Goal: Task Accomplishment & Management: Manage account settings

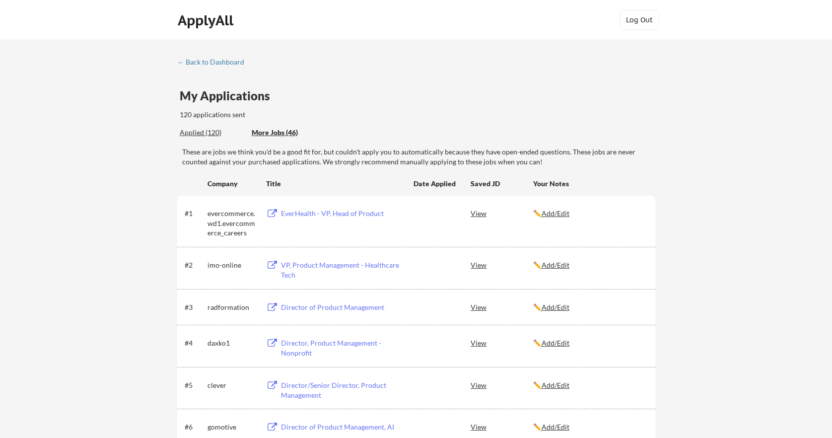
scroll to position [1610, 0]
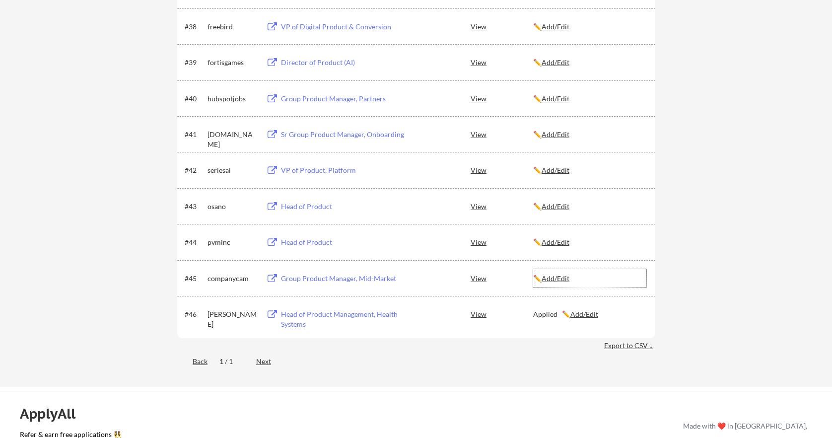
click at [553, 279] on u "Add/Edit" at bounding box center [555, 278] width 28 height 8
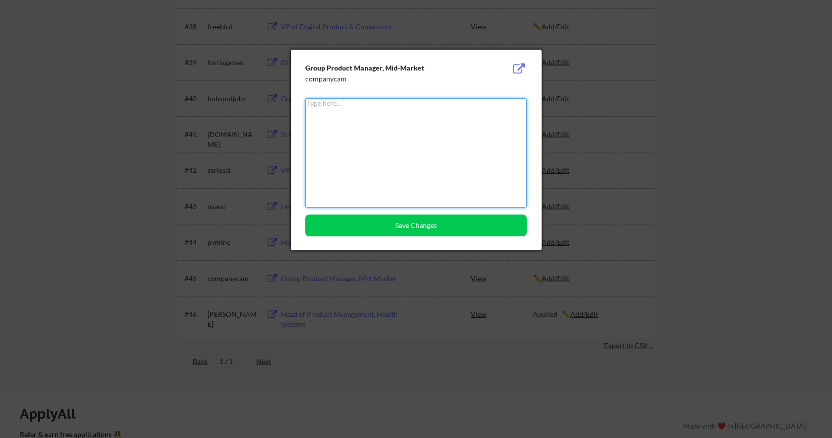
click at [396, 166] on textarea at bounding box center [415, 152] width 221 height 109
click at [415, 225] on button "Save Changes" at bounding box center [415, 225] width 221 height 22
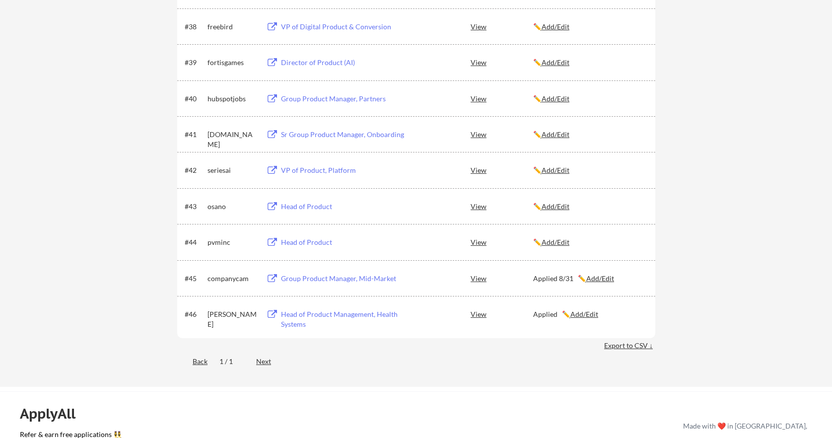
click at [578, 314] on u "Add/Edit" at bounding box center [584, 314] width 28 height 8
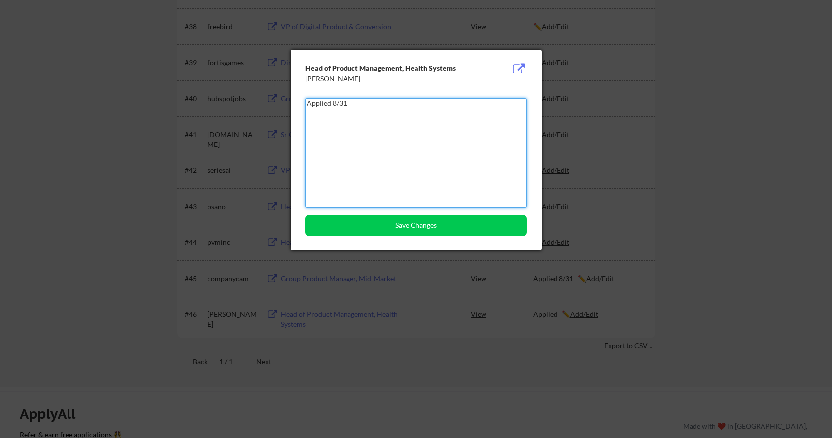
type textarea "Applied 8/31"
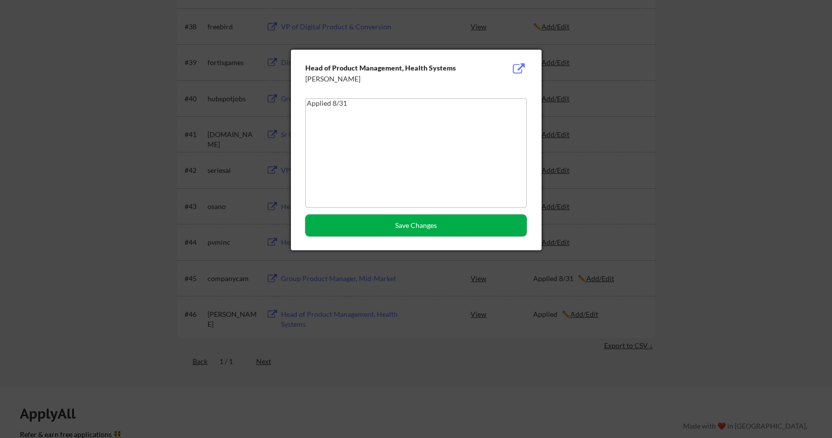
click at [382, 225] on button "Save Changes" at bounding box center [415, 225] width 221 height 22
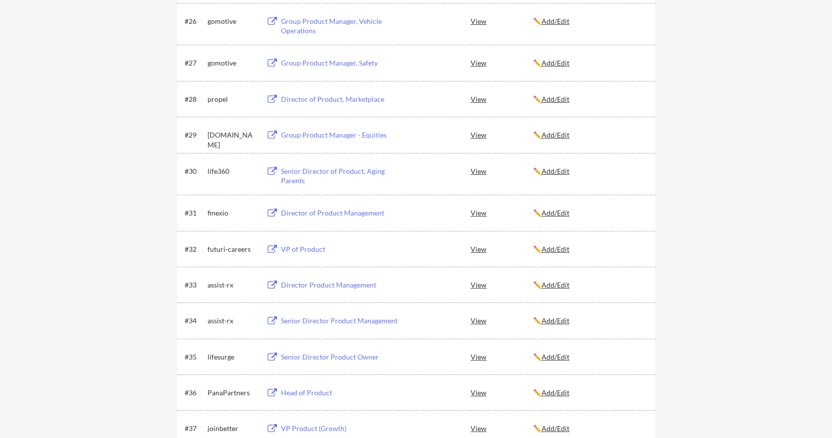
scroll to position [1118, 0]
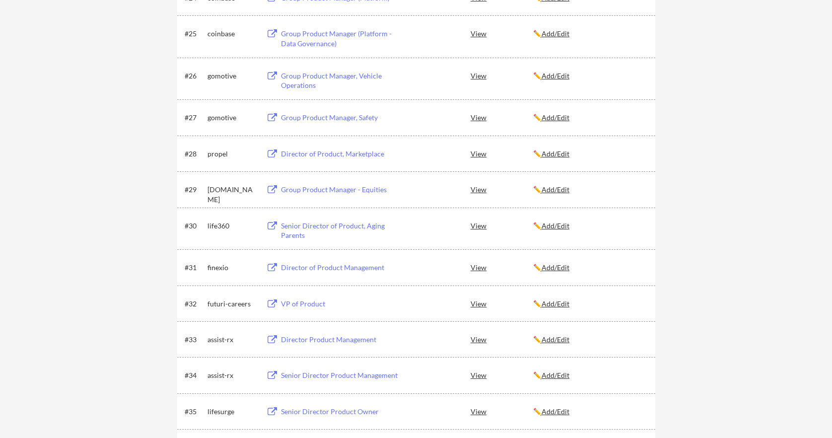
click at [565, 189] on u "Add/Edit" at bounding box center [555, 189] width 28 height 8
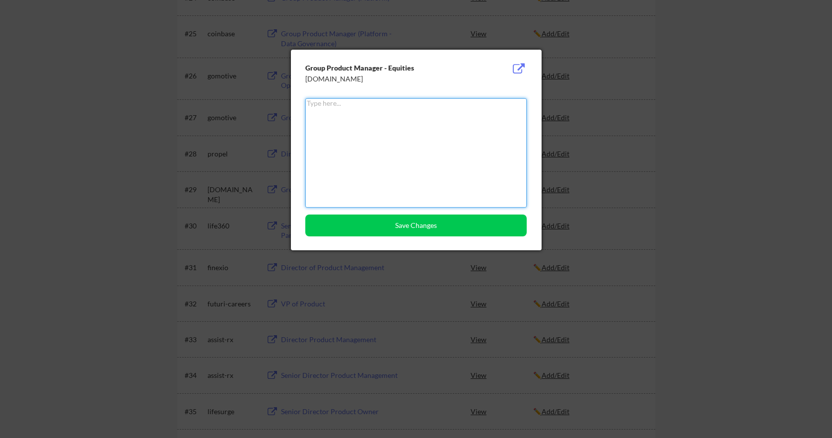
click at [458, 149] on textarea at bounding box center [415, 152] width 221 height 109
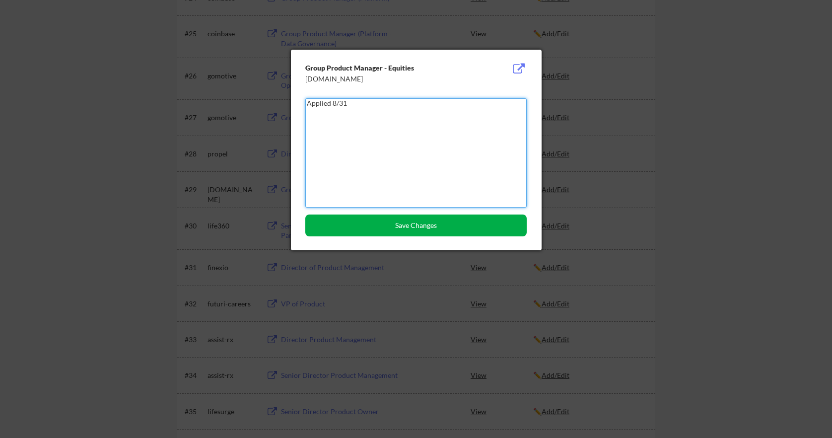
type textarea "Applied 8/31"
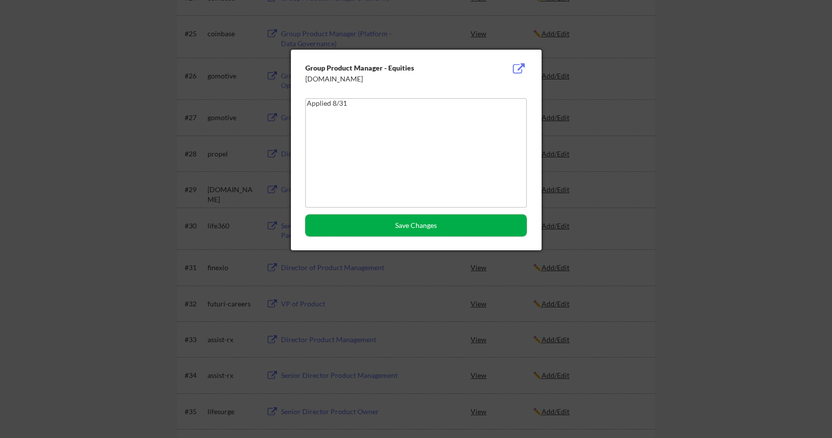
click at [456, 225] on button "Save Changes" at bounding box center [415, 225] width 221 height 22
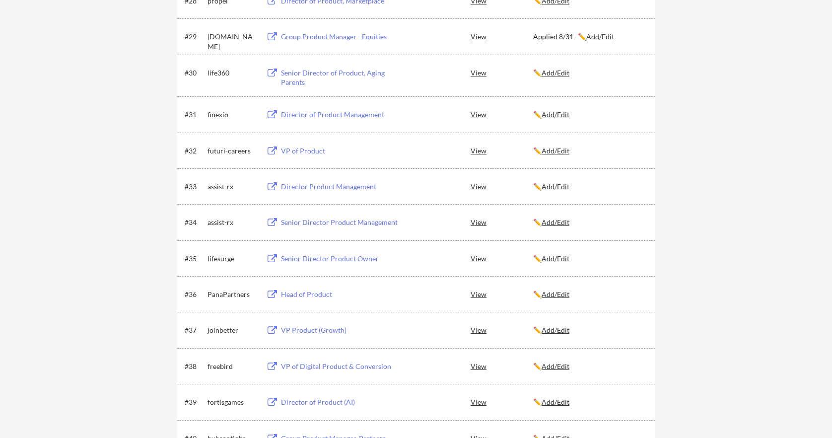
scroll to position [1271, 0]
click at [344, 259] on div "Senior Director Product Owner" at bounding box center [342, 258] width 123 height 10
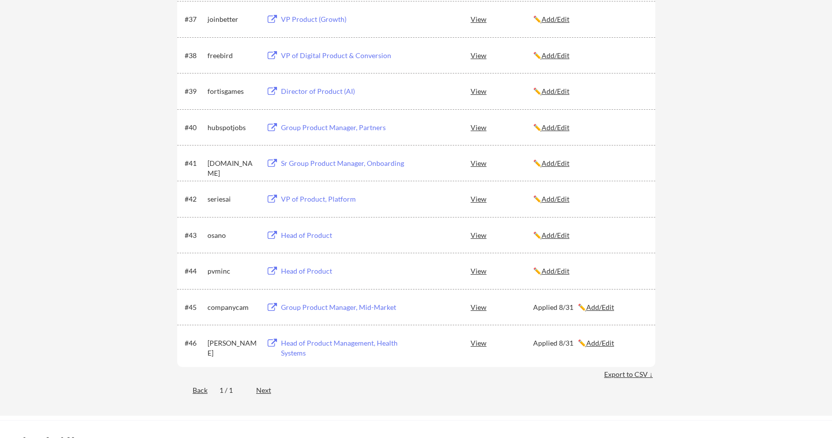
scroll to position [1509, 0]
